Goal: Navigation & Orientation: Go to known website

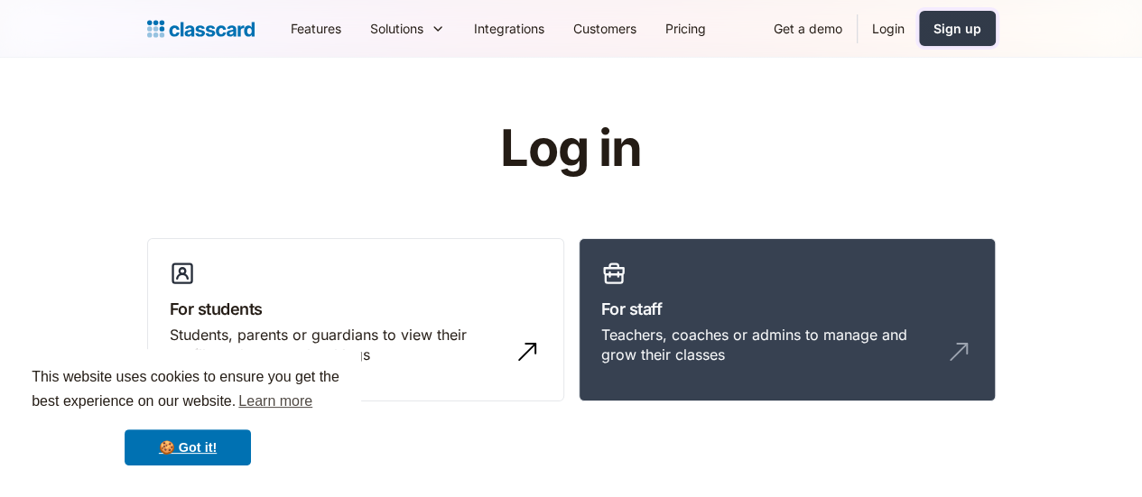
click at [981, 32] on div "Sign up" at bounding box center [957, 28] width 48 height 19
click at [147, 27] on img "home" at bounding box center [200, 28] width 107 height 25
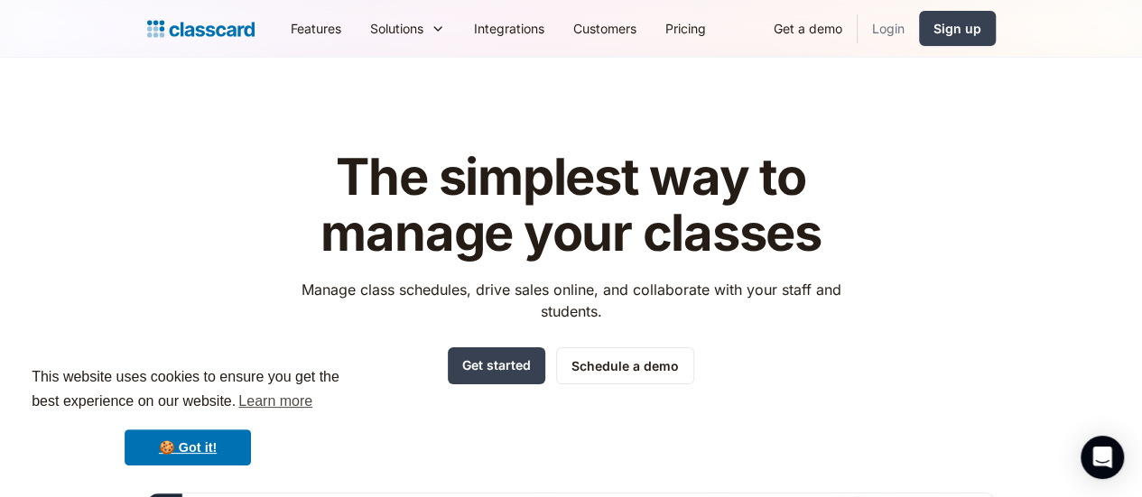
click at [919, 32] on link "Login" at bounding box center [887, 28] width 61 height 41
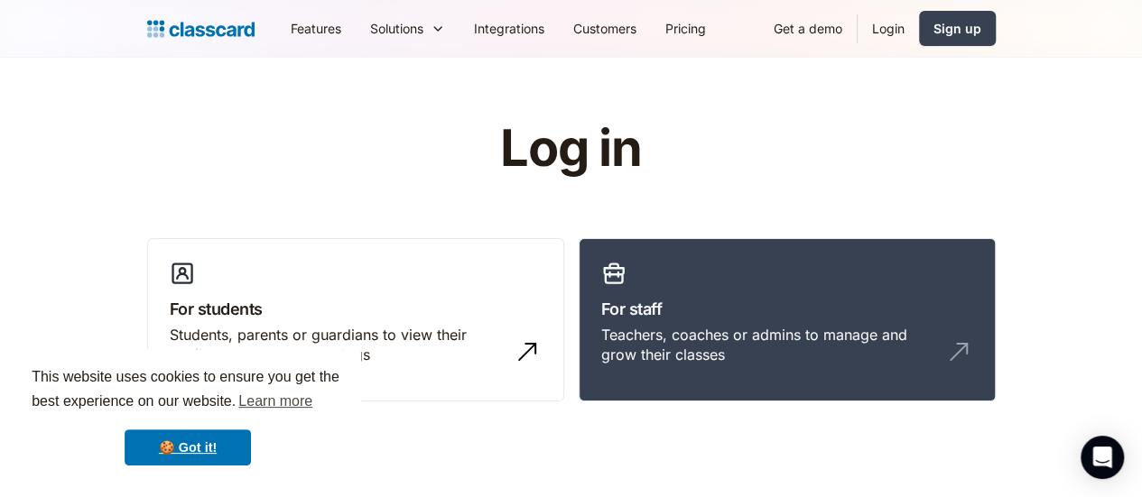
click at [919, 23] on link "Login" at bounding box center [887, 28] width 61 height 41
click at [147, 26] on img "home" at bounding box center [200, 28] width 107 height 25
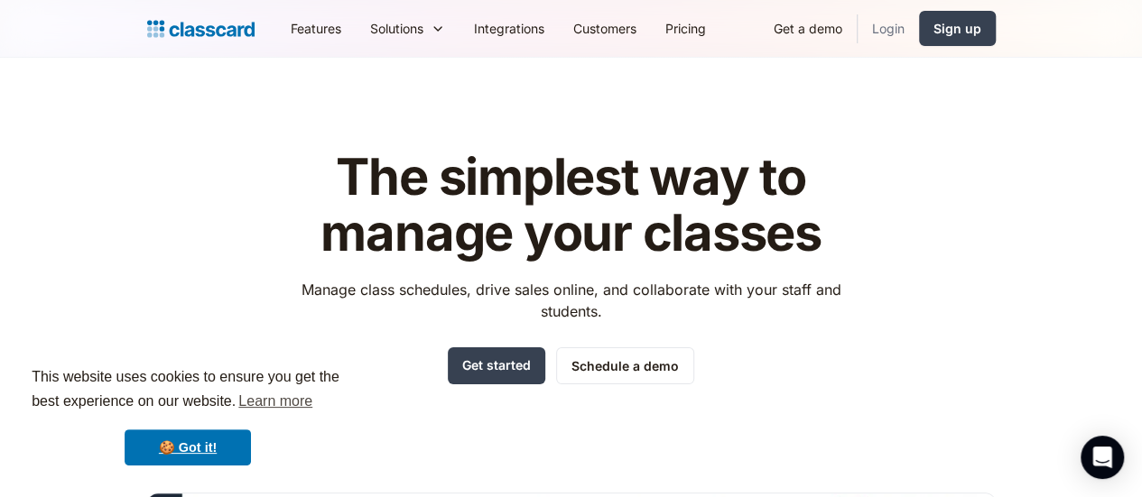
click at [919, 29] on link "Login" at bounding box center [887, 28] width 61 height 41
